Goal: Task Accomplishment & Management: Manage account settings

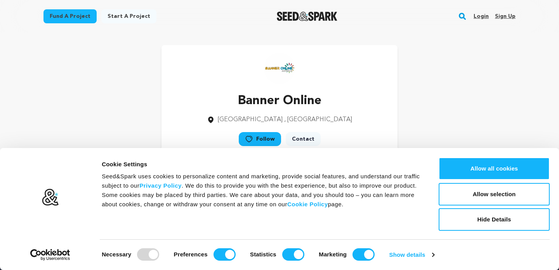
click at [505, 15] on link "Sign up" at bounding box center [505, 16] width 21 height 12
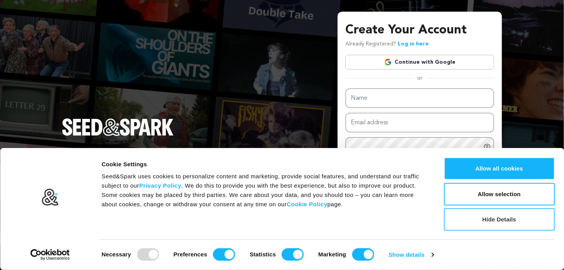
click at [500, 220] on button "Hide Details" at bounding box center [499, 219] width 111 height 23
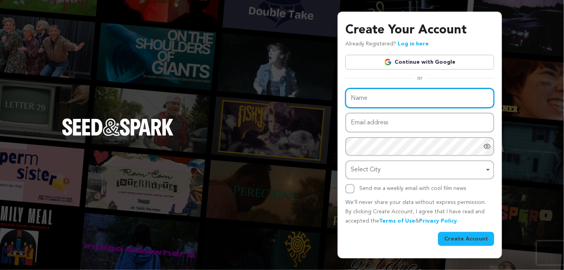
click at [398, 95] on input "Name" at bounding box center [420, 98] width 149 height 20
type input "Total Hearing Center"
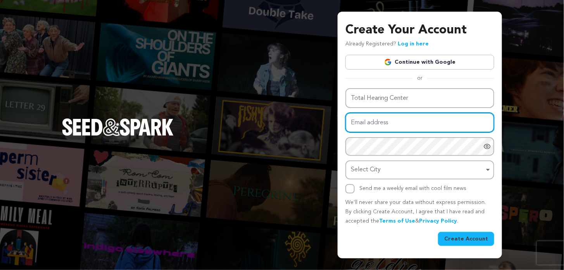
click at [388, 124] on input "Email address" at bounding box center [420, 123] width 149 height 20
type input "[EMAIL_ADDRESS][DOMAIN_NAME]"
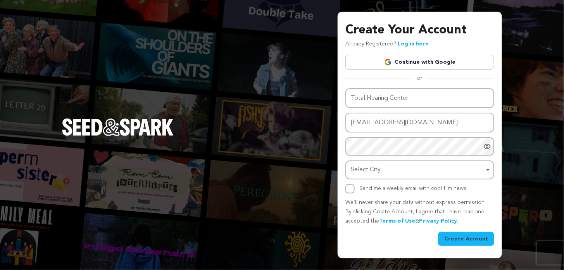
click at [490, 269] on img at bounding box center [282, 274] width 564 height 9
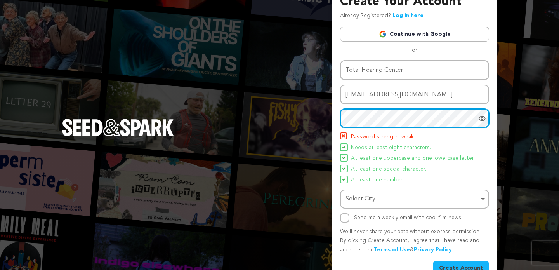
scroll to position [26, 0]
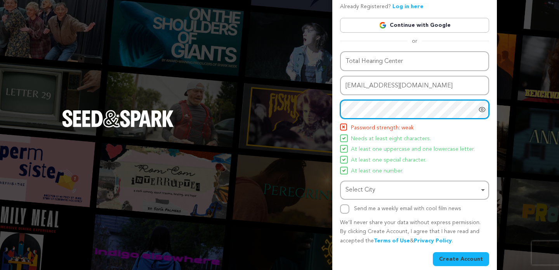
click at [395, 181] on div "Select City Select City Remove item" at bounding box center [414, 189] width 149 height 19
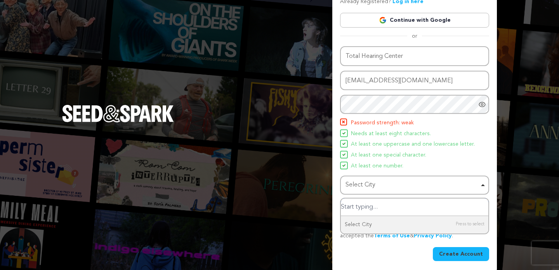
scroll to position [33, 0]
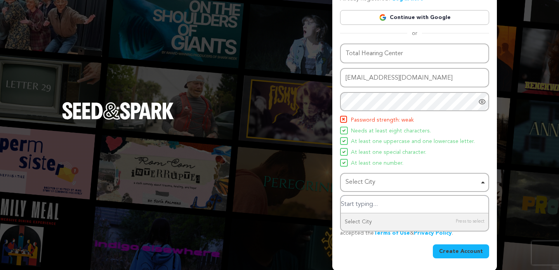
click at [381, 180] on div "Select City Remove item" at bounding box center [411, 182] width 133 height 11
click at [382, 180] on div "Select City Remove item" at bounding box center [411, 182] width 133 height 11
click at [369, 206] on input "Select City" at bounding box center [414, 204] width 147 height 17
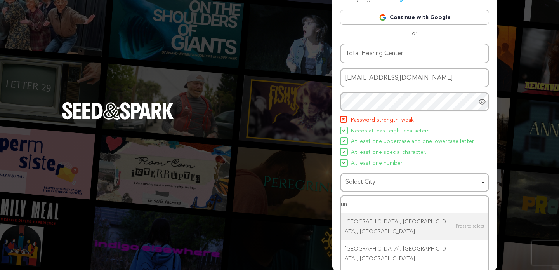
type input "u"
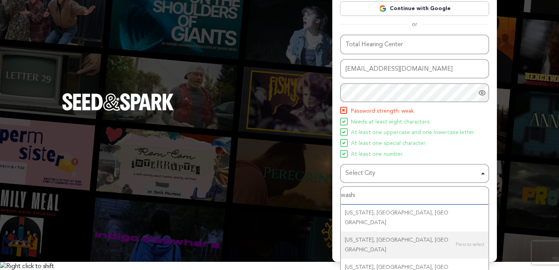
scroll to position [47, 0]
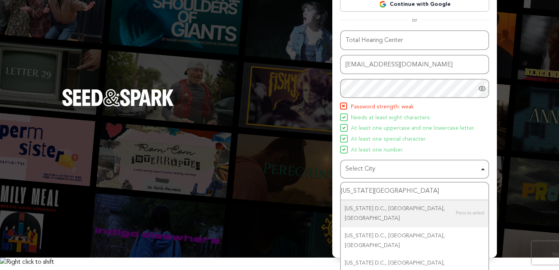
type input "[US_STATE][GEOGRAPHIC_DATA]"
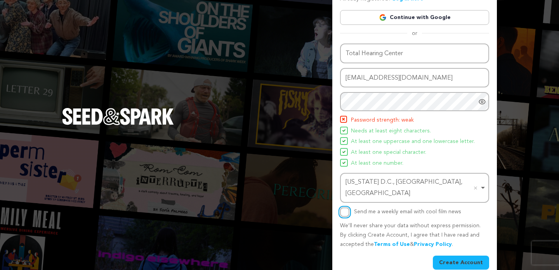
click at [344, 207] on input "Send me a weekly email with cool film news" at bounding box center [344, 211] width 9 height 9
checkbox input "true"
click at [466, 255] on button "Create Account" at bounding box center [461, 262] width 56 height 14
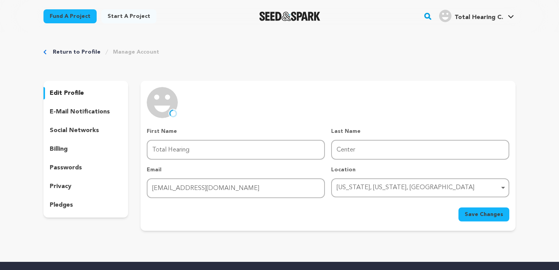
click at [69, 129] on p "social networks" at bounding box center [74, 130] width 49 height 9
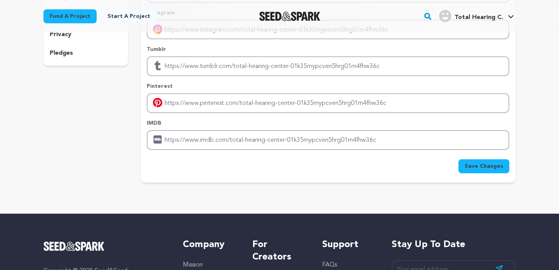
scroll to position [181, 0]
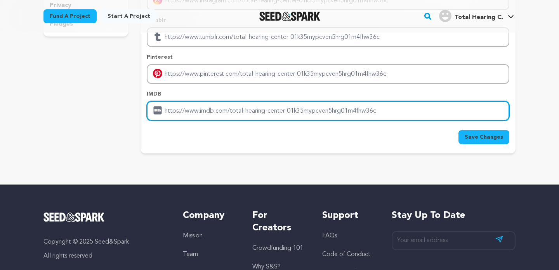
click at [222, 110] on input "Enter IMDB profile link" at bounding box center [328, 111] width 362 height 20
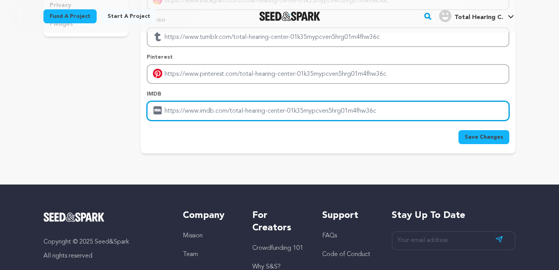
type input "[URL][DOMAIN_NAME]"
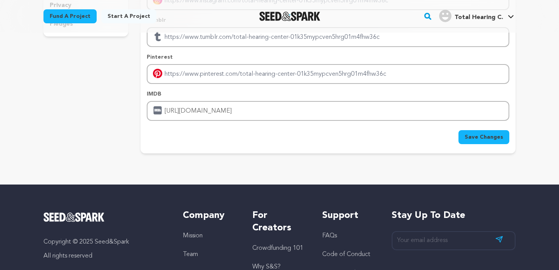
click at [474, 136] on span "Save Changes" at bounding box center [483, 137] width 38 height 8
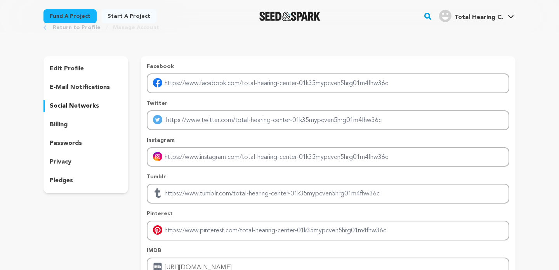
scroll to position [26, 0]
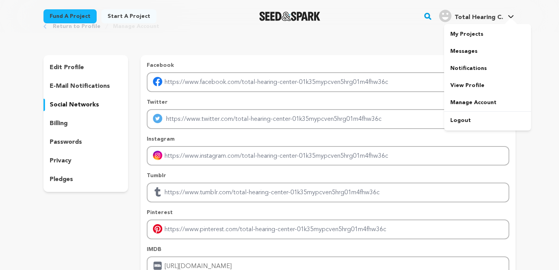
click at [479, 14] on span "Total Hearing C." at bounding box center [478, 17] width 48 height 6
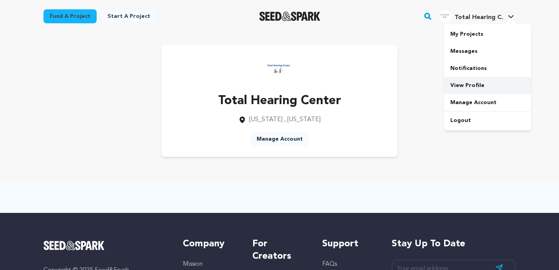
click at [460, 85] on link "View Profile" at bounding box center [487, 85] width 87 height 17
click at [271, 140] on link "Manage Account" at bounding box center [279, 139] width 59 height 14
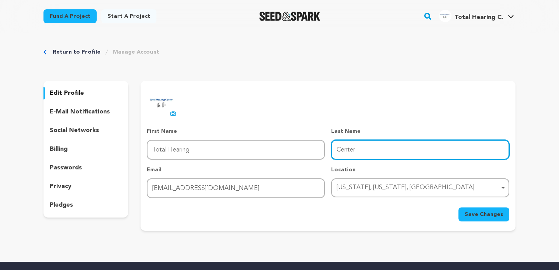
click at [373, 149] on input "Center" at bounding box center [420, 150] width 178 height 20
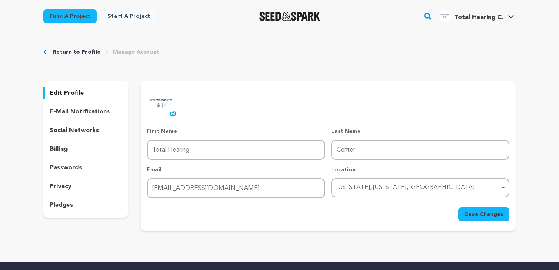
click at [342, 103] on div "uploading spinner upload profile image First Name First Name Total Hearing Last…" at bounding box center [328, 154] width 362 height 134
click at [63, 111] on p "e-mail notifications" at bounding box center [80, 111] width 60 height 9
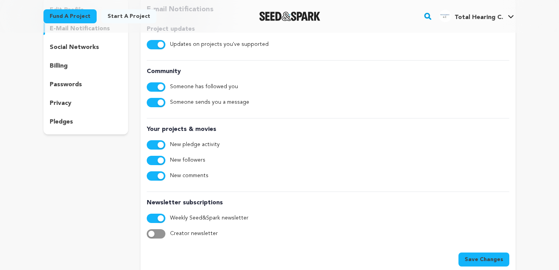
scroll to position [52, 0]
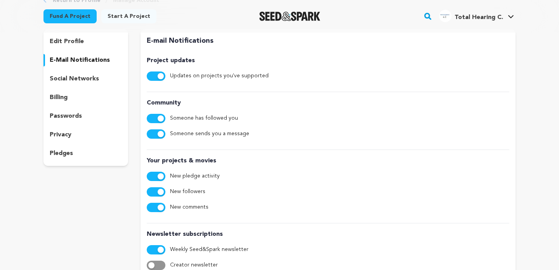
click at [69, 73] on div "social networks" at bounding box center [85, 79] width 85 height 12
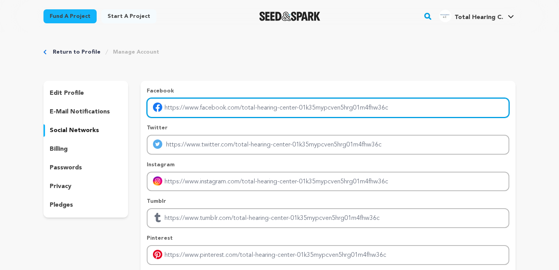
click at [216, 114] on input "Enter facebook profile link" at bounding box center [328, 108] width 362 height 20
type input "[URL][DOMAIN_NAME]"
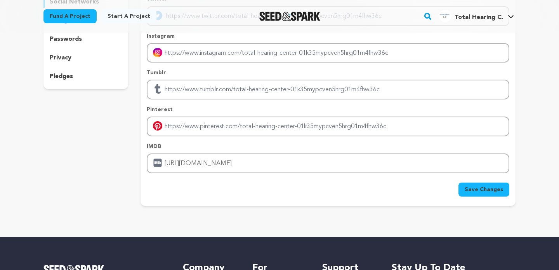
scroll to position [129, 0]
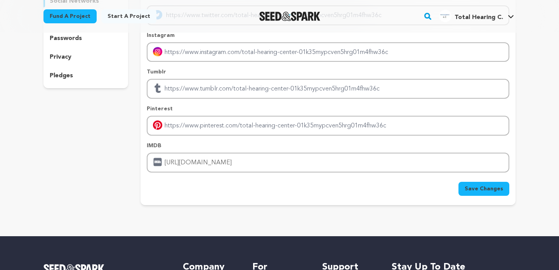
click at [477, 189] on span "Save Changes" at bounding box center [483, 189] width 38 height 8
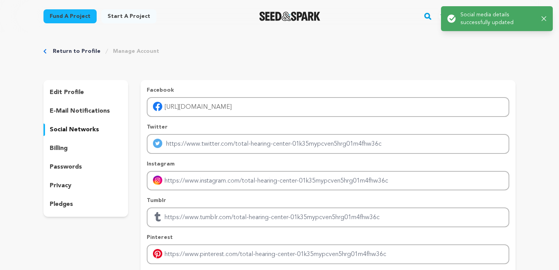
scroll to position [0, 0]
click at [192, 54] on div "Return to Profile Manage Account" at bounding box center [279, 52] width 472 height 8
click at [260, 44] on div "Return to Profile Manage Account edit profile e-mail notifications social netwo…" at bounding box center [279, 193] width 497 height 320
drag, startPoint x: 431, startPoint y: 55, endPoint x: 436, endPoint y: 55, distance: 5.4
click at [432, 55] on div "Return to Profile Manage Account" at bounding box center [279, 52] width 472 height 8
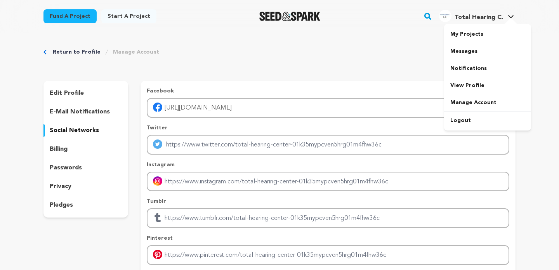
click at [492, 19] on span "Total Hearing C." at bounding box center [478, 17] width 48 height 6
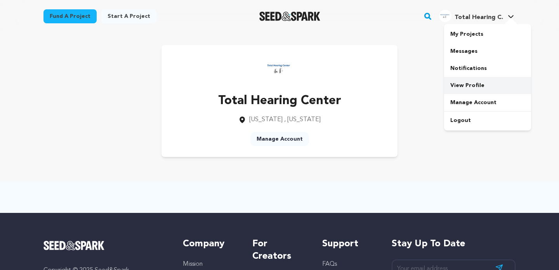
click at [469, 86] on link "View Profile" at bounding box center [487, 85] width 87 height 17
click at [272, 140] on link "Manage Account" at bounding box center [279, 139] width 59 height 14
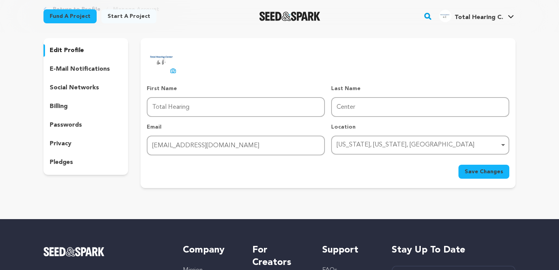
scroll to position [52, 0]
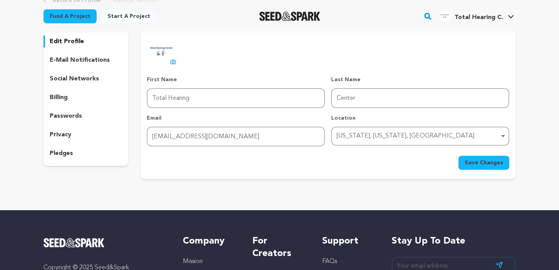
click at [474, 133] on div "[US_STATE], [US_STATE], [GEOGRAPHIC_DATA] Remove item" at bounding box center [417, 135] width 163 height 11
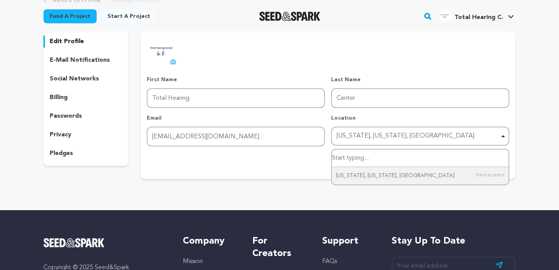
click at [347, 158] on input "Washington, District of Columbia, United States" at bounding box center [420, 157] width 177 height 17
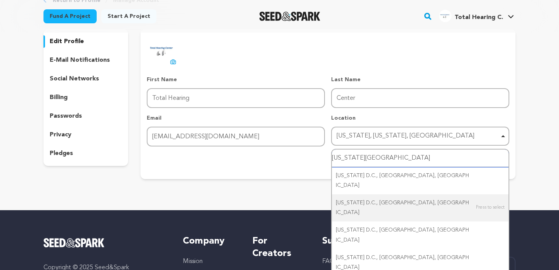
type input "[US_STATE][GEOGRAPHIC_DATA]"
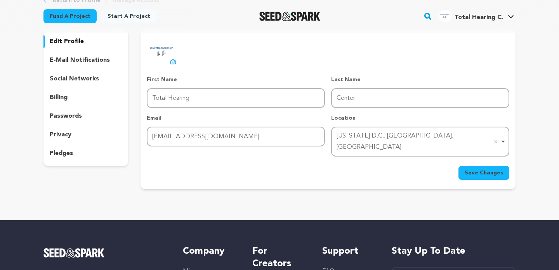
click at [477, 169] on span "Save Changes" at bounding box center [483, 173] width 38 height 8
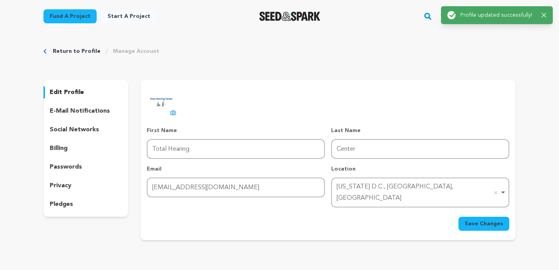
scroll to position [0, 0]
click at [56, 149] on p "billing" at bounding box center [59, 148] width 18 height 9
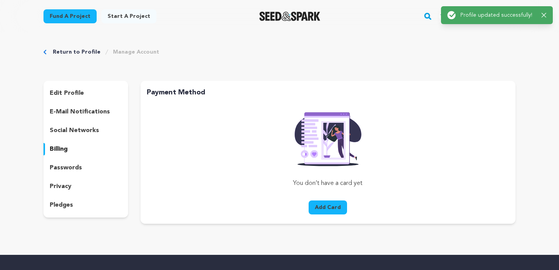
scroll to position [26, 0]
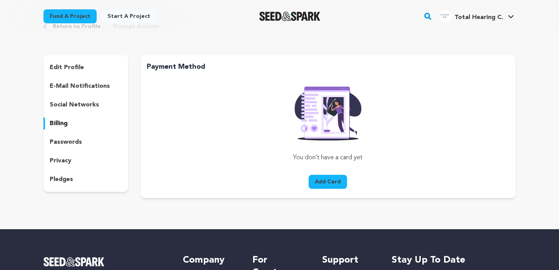
click at [57, 163] on p "privacy" at bounding box center [61, 160] width 22 height 9
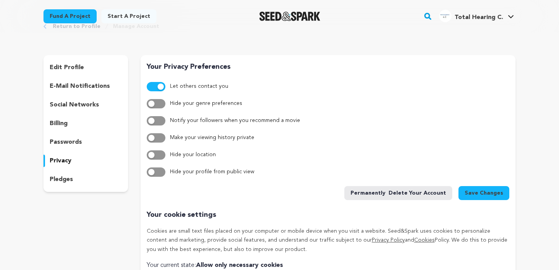
click at [65, 175] on p "pledges" at bounding box center [61, 179] width 23 height 9
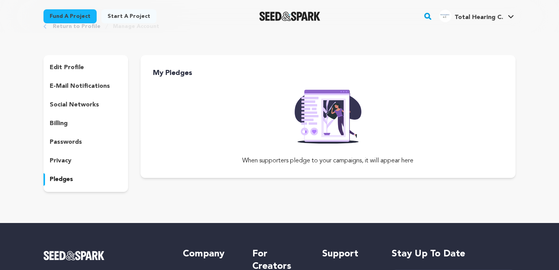
click at [54, 122] on p "billing" at bounding box center [59, 123] width 18 height 9
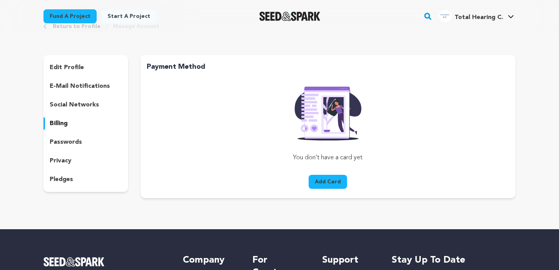
click at [77, 102] on p "social networks" at bounding box center [74, 104] width 49 height 9
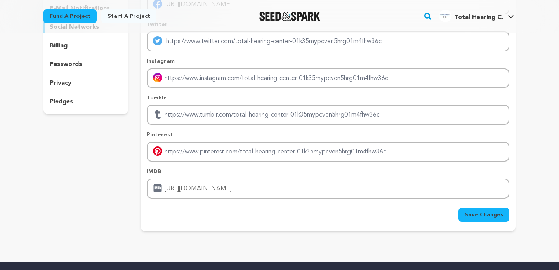
scroll to position [129, 0]
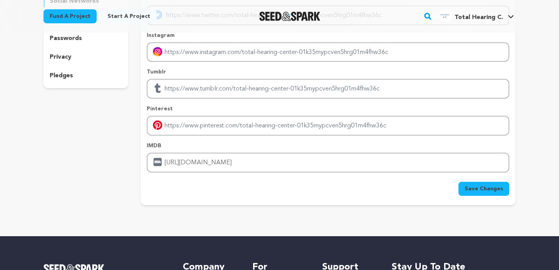
click at [497, 190] on span "Save Changes" at bounding box center [483, 189] width 38 height 8
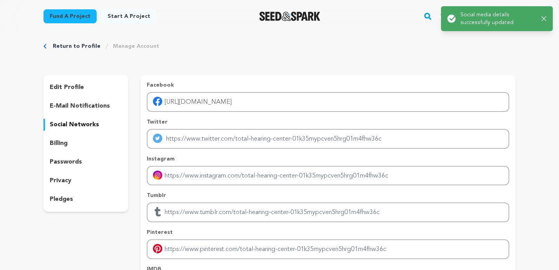
scroll to position [0, 0]
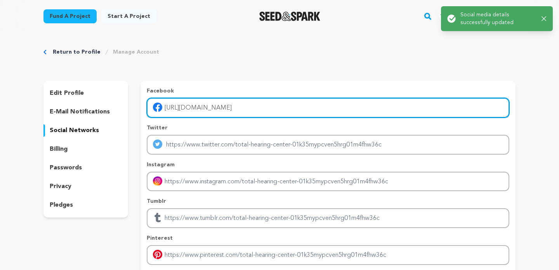
click at [274, 110] on input "https://totalhearing.com/" at bounding box center [328, 108] width 362 height 20
type input "https://totalhearing.com/"
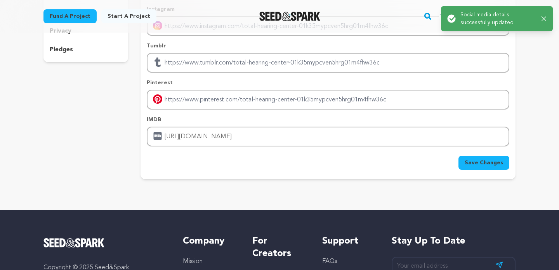
click at [486, 164] on span "Save Changes" at bounding box center [483, 163] width 38 height 8
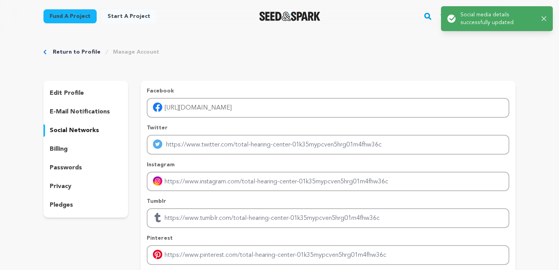
click at [502, 60] on div "Return to Profile Manage Account edit profile e-mail notifications social netwo…" at bounding box center [279, 193] width 497 height 320
click at [487, 16] on p "Social media details successfully updated" at bounding box center [497, 19] width 75 height 16
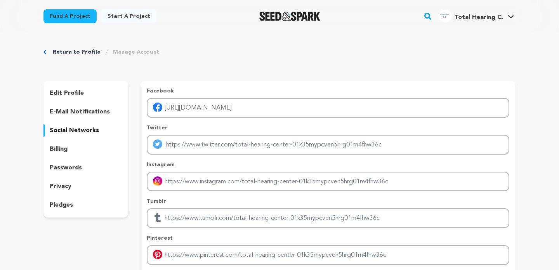
click at [411, 31] on div "Fund a project Start a project Search" at bounding box center [279, 16] width 497 height 33
click at [473, 18] on span "Total Hearing C." at bounding box center [478, 17] width 48 height 6
